Goal: Task Accomplishment & Management: Use online tool/utility

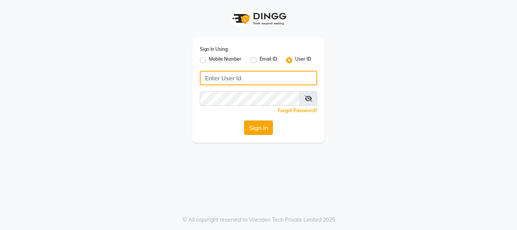
type input "snobsalon"
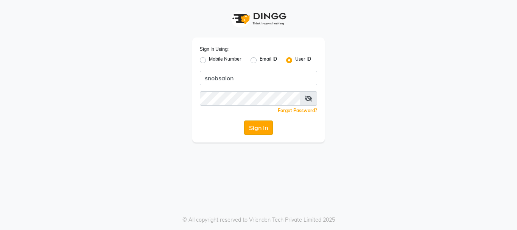
click at [261, 128] on button "Sign In" at bounding box center [258, 127] width 29 height 14
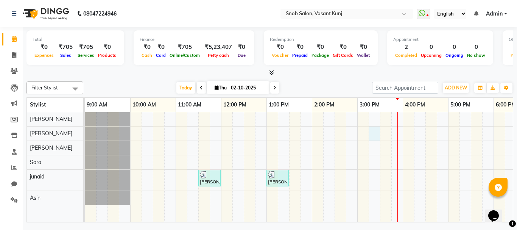
click at [370, 134] on div "[PERSON_NAME], TK01, 11:30 AM-12:00 PM, [PERSON_NAME] [DEMOGRAPHIC_DATA] [PERSO…" at bounding box center [380, 167] width 590 height 110
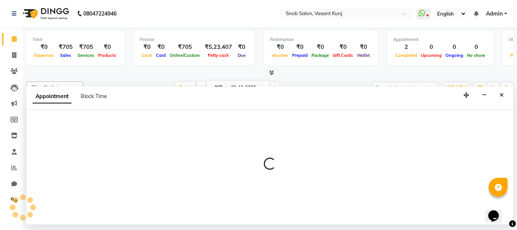
select select "60451"
select select "tentative"
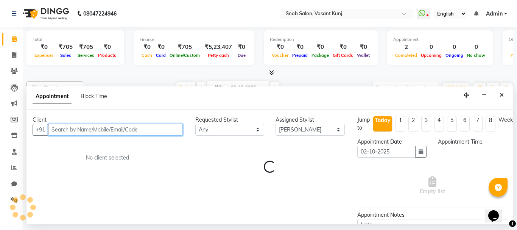
select select "915"
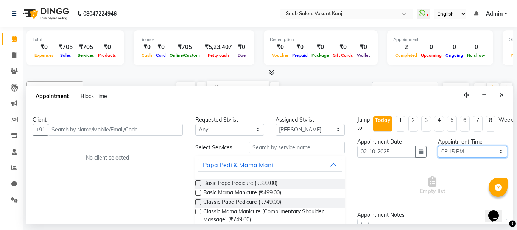
click at [488, 151] on select "Select 10:00 AM 10:15 AM 10:30 AM 10:45 AM 11:00 AM 11:15 AM 11:30 AM 11:45 AM …" at bounding box center [472, 152] width 69 height 12
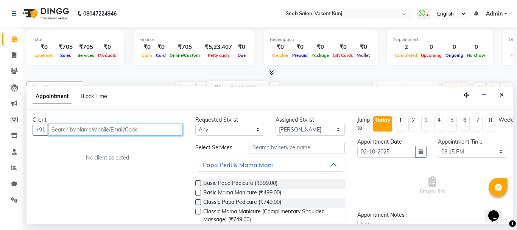
click at [97, 129] on input "text" at bounding box center [115, 130] width 135 height 12
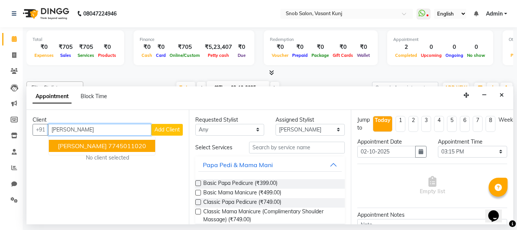
click at [80, 145] on span "[PERSON_NAME]" at bounding box center [82, 146] width 49 height 8
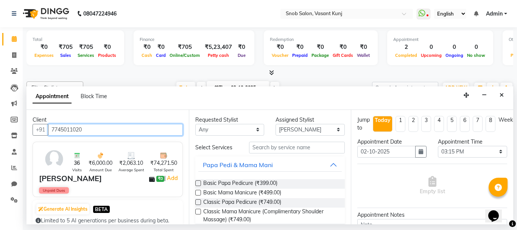
type input "7745011020"
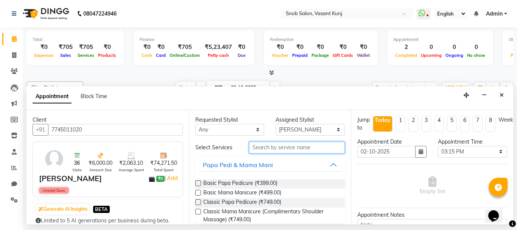
click at [256, 146] on input "text" at bounding box center [297, 147] width 96 height 12
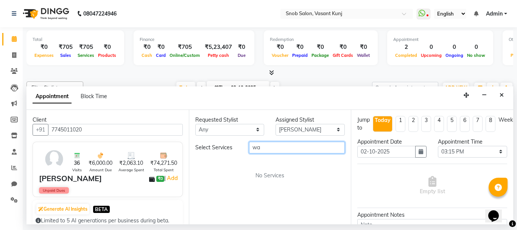
type input "w"
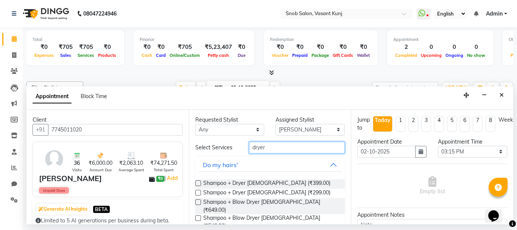
type input "dryer"
click at [197, 202] on label at bounding box center [198, 202] width 6 height 6
click at [197, 202] on input "checkbox" at bounding box center [197, 202] width 5 height 5
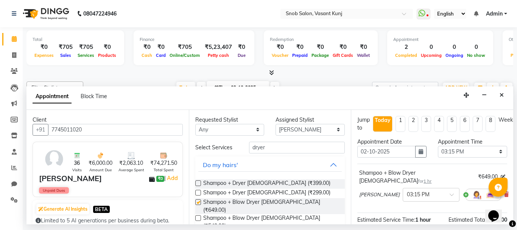
checkbox input "false"
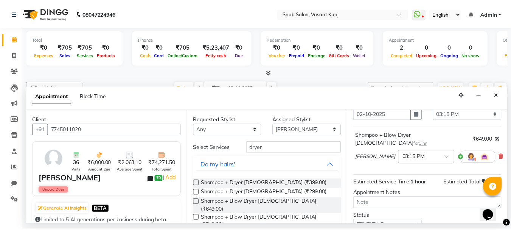
scroll to position [92, 0]
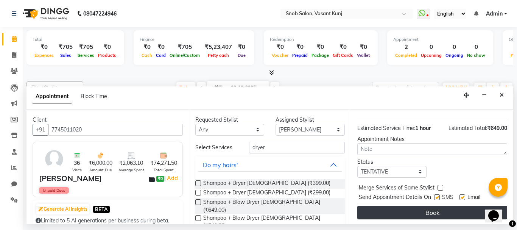
click at [445, 206] on button "Book" at bounding box center [432, 212] width 150 height 14
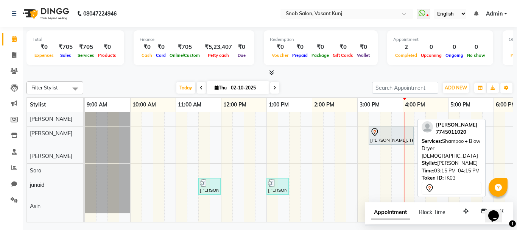
click at [384, 136] on div "[PERSON_NAME], TK03, 03:15 PM-04:15 PM, Shampoo + Blow Dryer [DEMOGRAPHIC_DATA]" at bounding box center [390, 135] width 43 height 16
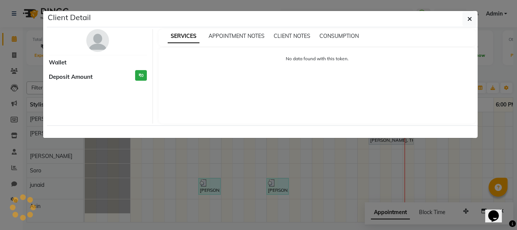
select select "7"
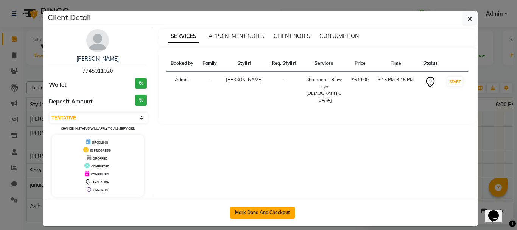
click at [255, 213] on button "Mark Done And Checkout" at bounding box center [262, 212] width 65 height 12
select select "service"
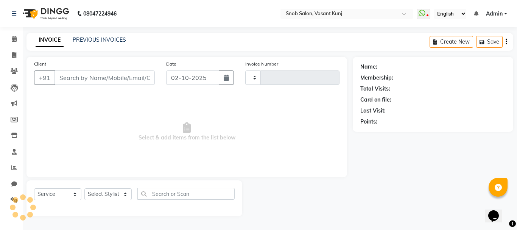
type input "0824"
select select "7175"
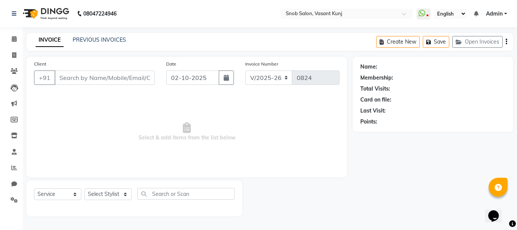
type input "7745011020"
select select "60451"
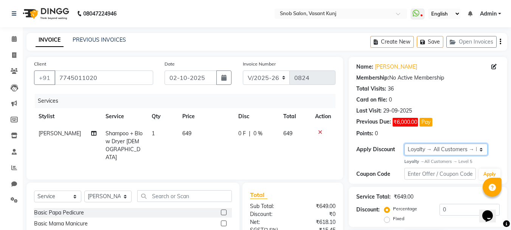
click at [415, 144] on select "Select Loyalty → All Customers → Level 5" at bounding box center [446, 149] width 84 height 12
click at [404, 143] on select "Select Loyalty → All Customers → Level 5" at bounding box center [446, 149] width 84 height 12
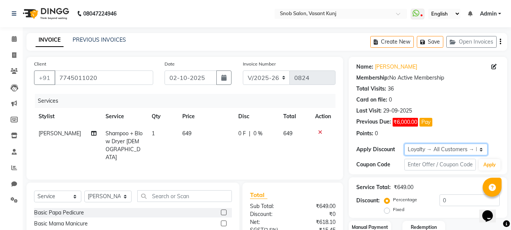
click at [416, 146] on select "Select Loyalty → All Customers → Level 5" at bounding box center [446, 149] width 84 height 12
click at [416, 145] on select "Select Loyalty → All Customers → Level 5" at bounding box center [446, 149] width 84 height 12
click at [417, 149] on select "Select Loyalty → All Customers → Level 5" at bounding box center [446, 149] width 84 height 12
select select "1: Object"
click at [404, 143] on select "Select Loyalty → All Customers → Level 5" at bounding box center [446, 149] width 84 height 12
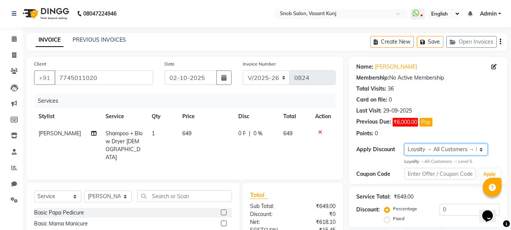
scroll to position [73, 0]
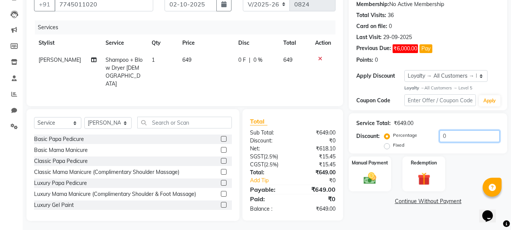
click at [456, 133] on input "0" at bounding box center [469, 136] width 60 height 12
type input "30"
click at [374, 171] on img at bounding box center [369, 178] width 21 height 15
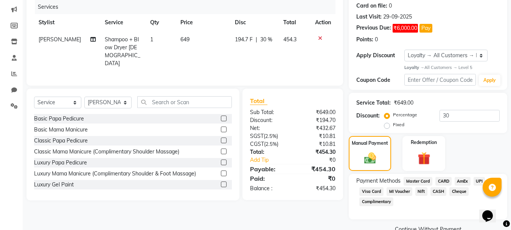
scroll to position [110, 0]
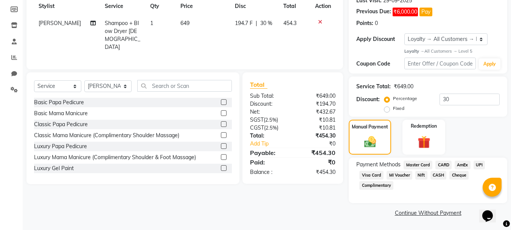
click at [403, 175] on span "MI Voucher" at bounding box center [400, 175] width 26 height 9
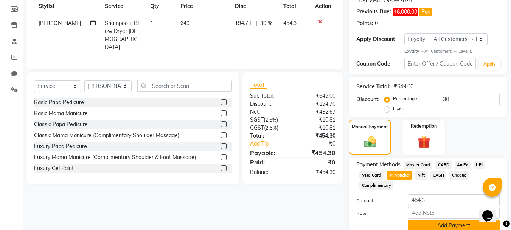
click at [431, 224] on button "Add Payment" at bounding box center [454, 225] width 92 height 12
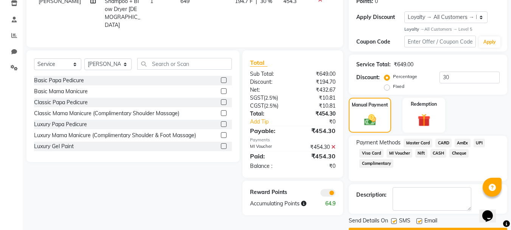
scroll to position [153, 0]
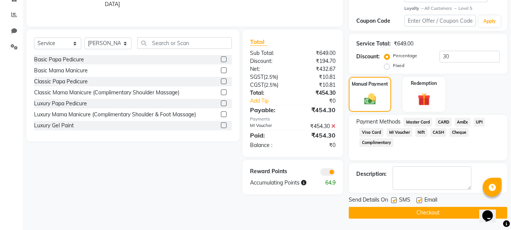
click at [408, 214] on button "Checkout" at bounding box center [428, 212] width 158 height 12
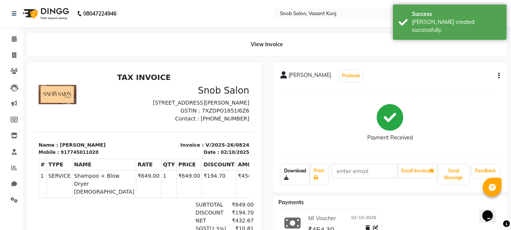
click at [293, 170] on link "Download" at bounding box center [295, 174] width 28 height 20
drag, startPoint x: 14, startPoint y: 37, endPoint x: 23, endPoint y: 37, distance: 8.3
click at [14, 37] on icon at bounding box center [14, 39] width 5 height 6
